Goal: Task Accomplishment & Management: Complete application form

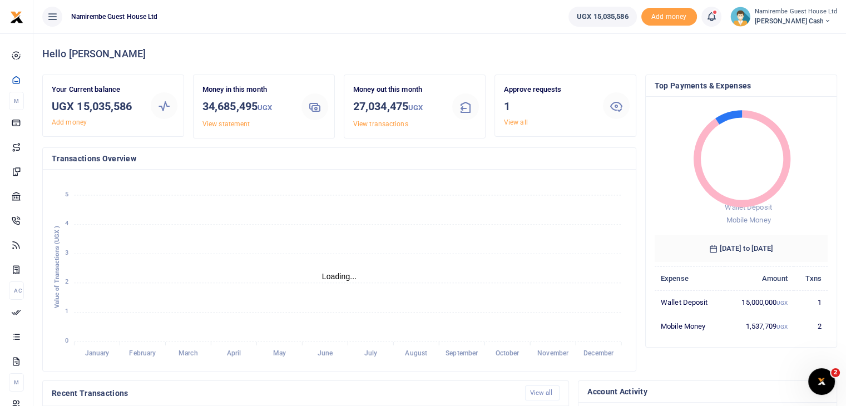
scroll to position [354, 0]
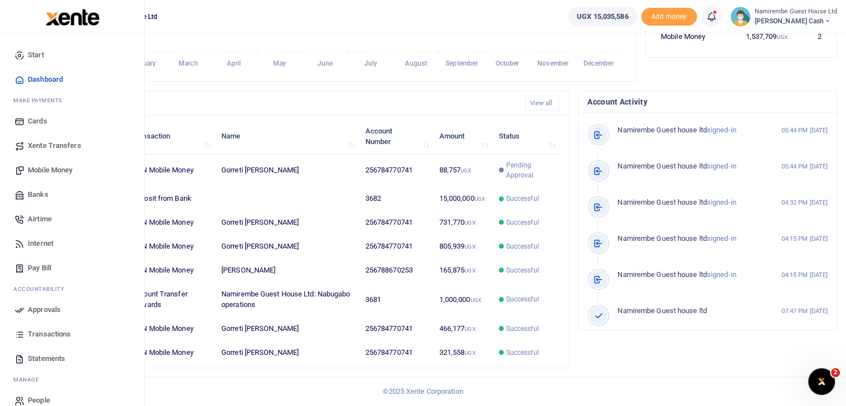
click at [36, 396] on span "People" at bounding box center [39, 400] width 22 height 11
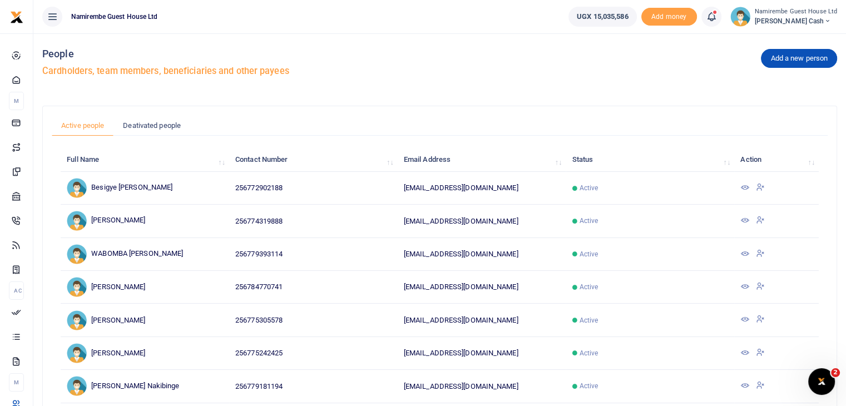
click at [785, 16] on span "[PERSON_NAME] Cash" at bounding box center [796, 21] width 83 height 10
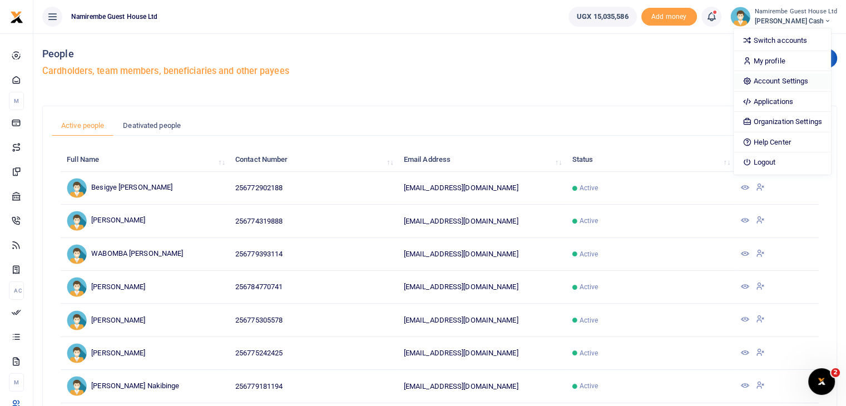
click at [785, 81] on link "Account Settings" at bounding box center [782, 81] width 97 height 16
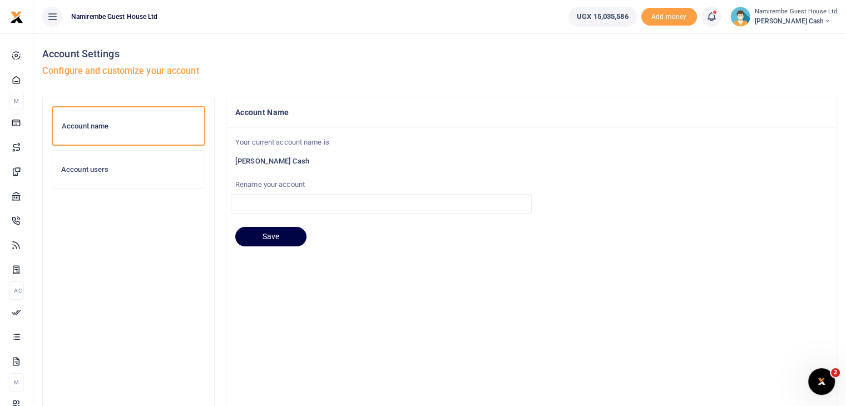
click at [104, 167] on h6 "Account users" at bounding box center [128, 169] width 135 height 9
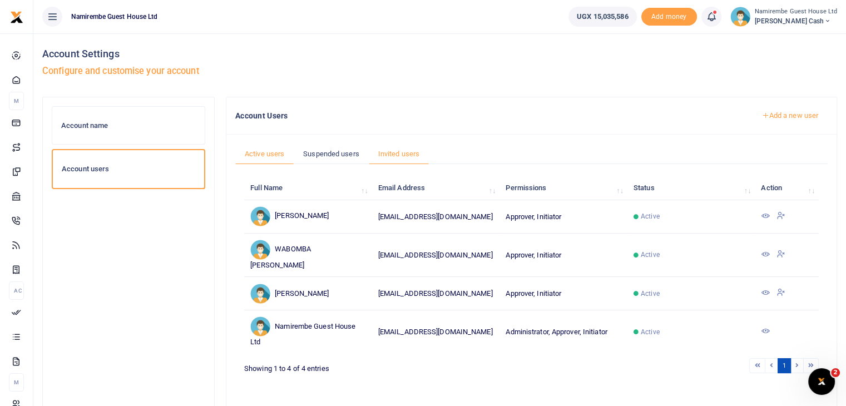
click at [388, 150] on link "Invited users" at bounding box center [399, 154] width 60 height 21
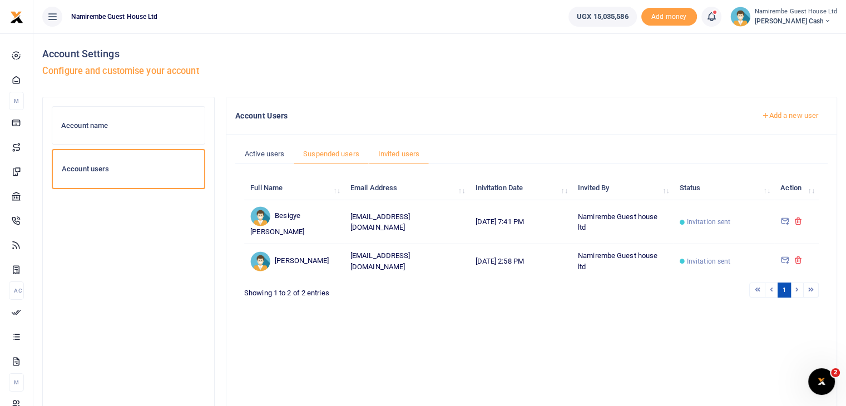
click at [340, 151] on link "Suspended users" at bounding box center [331, 154] width 75 height 21
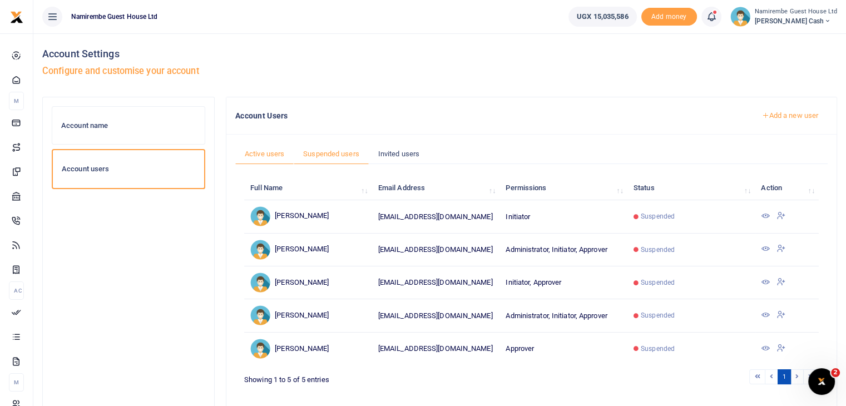
click at [273, 152] on link "Active users" at bounding box center [264, 154] width 58 height 21
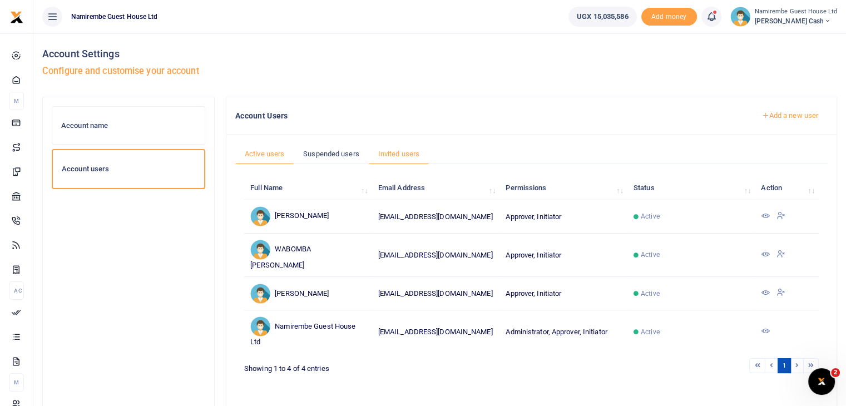
click at [392, 153] on link "Invited users" at bounding box center [399, 154] width 60 height 21
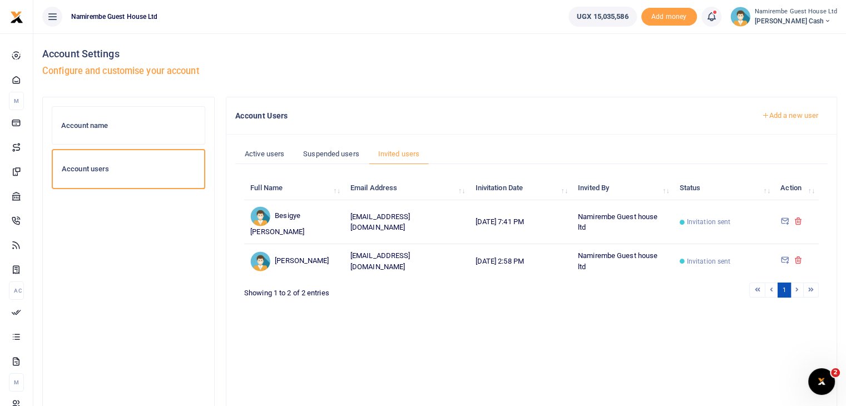
click at [783, 216] on icon at bounding box center [785, 221] width 9 height 10
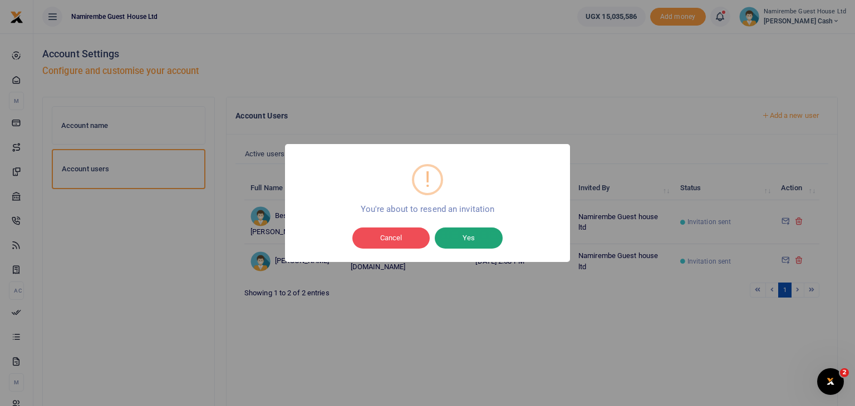
click at [467, 234] on button "Yes" at bounding box center [469, 238] width 68 height 21
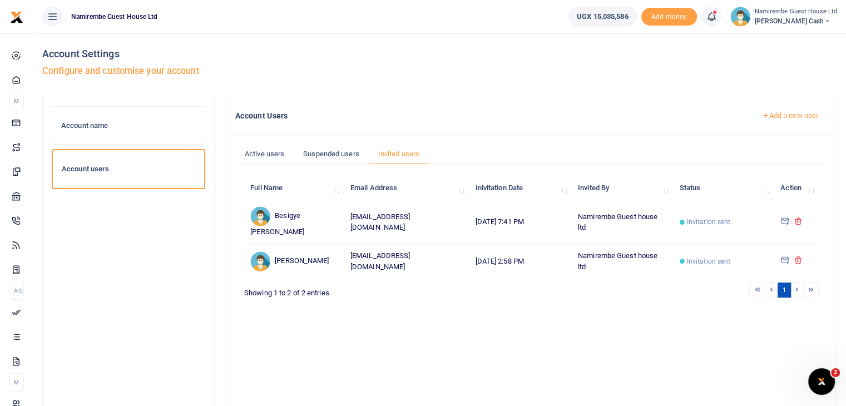
click at [786, 116] on link "Add a new user" at bounding box center [790, 115] width 76 height 19
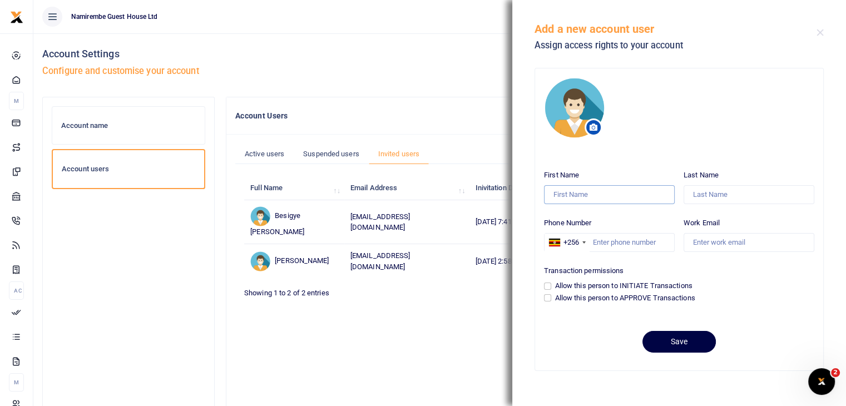
click at [599, 194] on input "First Name" at bounding box center [609, 194] width 131 height 19
type input "Besigye"
click at [699, 194] on input "Last Name" at bounding box center [749, 194] width 131 height 19
type input "Nelson"
click at [632, 243] on input "Phone Number" at bounding box center [609, 242] width 131 height 19
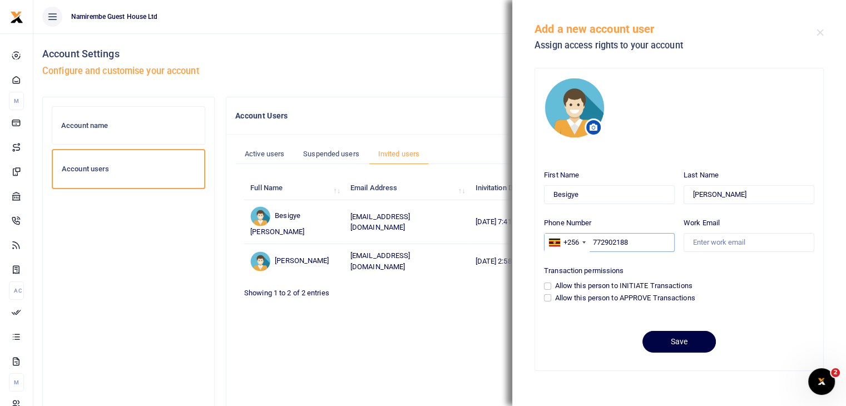
type input "772902188"
click at [710, 244] on input "Work Email" at bounding box center [749, 242] width 131 height 19
type input "[EMAIL_ADDRESS][DOMAIN_NAME]"
click at [545, 296] on input "Allow this person to APPROVE Transactions" at bounding box center [547, 297] width 7 height 7
checkbox input "true"
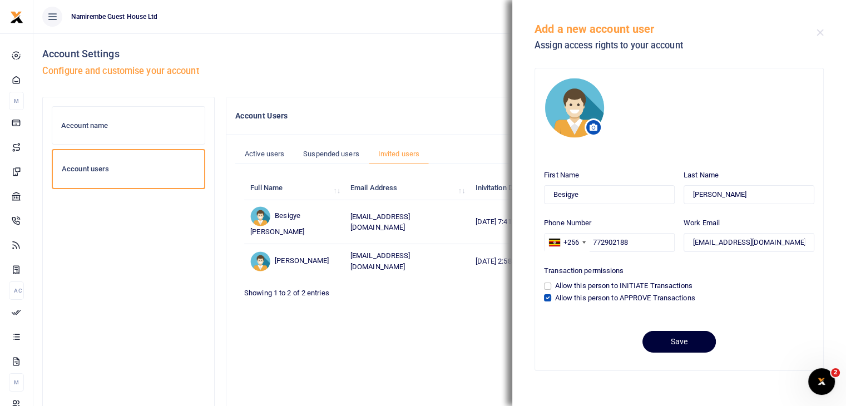
click at [681, 339] on button "Save" at bounding box center [679, 342] width 73 height 22
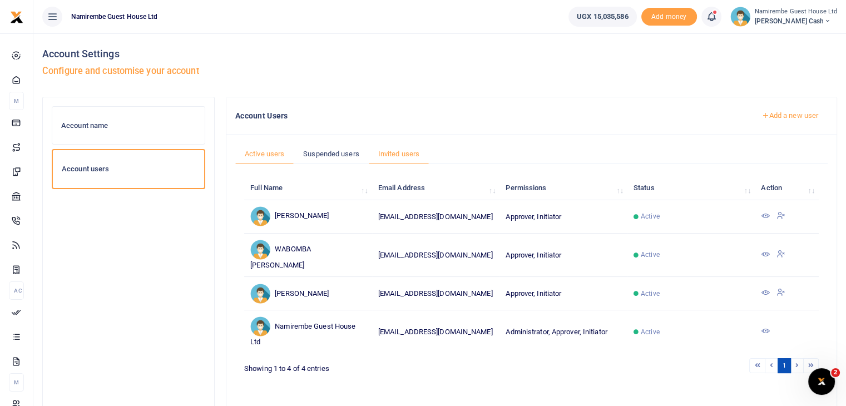
click at [403, 149] on link "Invited users" at bounding box center [399, 154] width 60 height 21
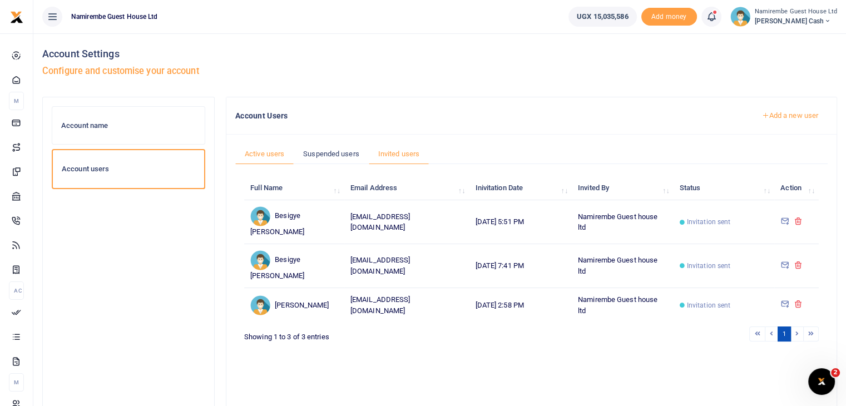
click at [267, 152] on link "Active users" at bounding box center [264, 154] width 58 height 21
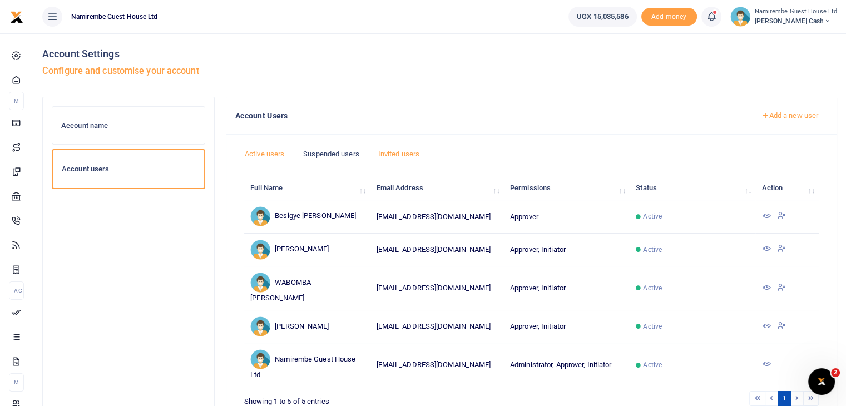
click at [393, 154] on link "Invited users" at bounding box center [399, 154] width 60 height 21
